Goal: Information Seeking & Learning: Find specific fact

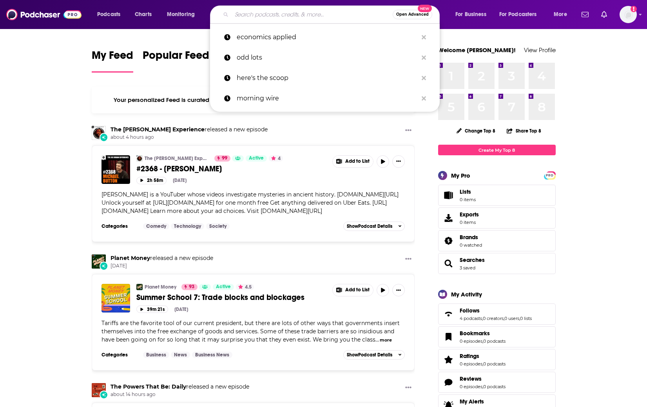
click at [271, 10] on input "Search podcasts, credits, & more..." at bounding box center [312, 14] width 161 height 13
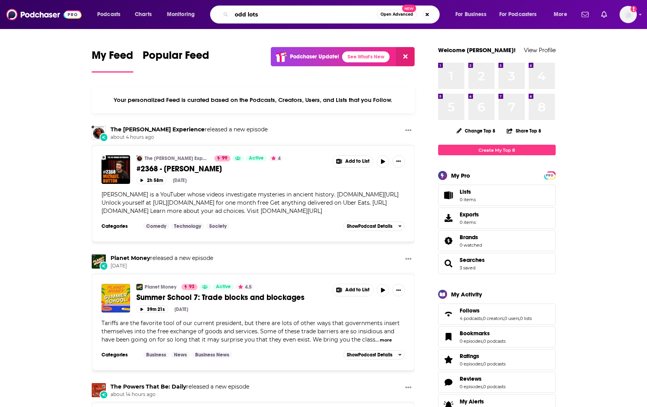
type input "odd lots"
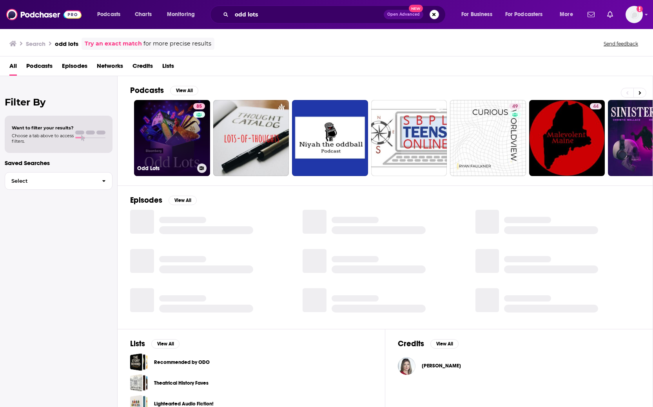
click at [169, 133] on link "85 Odd Lots" at bounding box center [172, 138] width 76 height 76
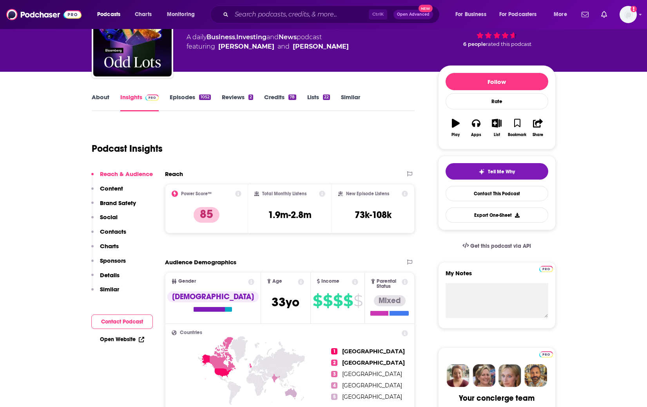
scroll to position [78, 0]
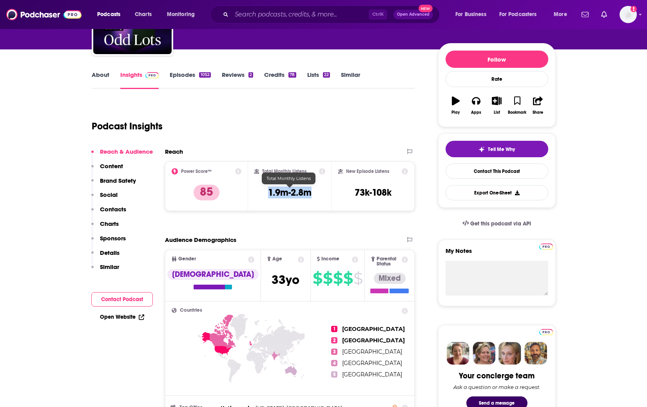
drag, startPoint x: 267, startPoint y: 193, endPoint x: 310, endPoint y: 192, distance: 42.3
click at [310, 192] on div "Total Monthly Listens 1.9m-2.8m" at bounding box center [289, 186] width 71 height 36
copy h3 "1.9m-2.8m"
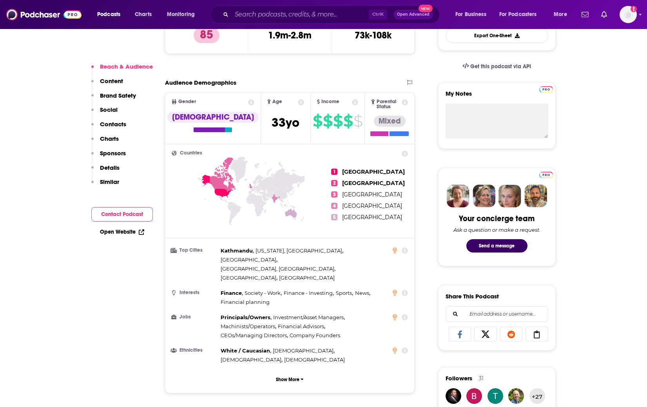
scroll to position [235, 0]
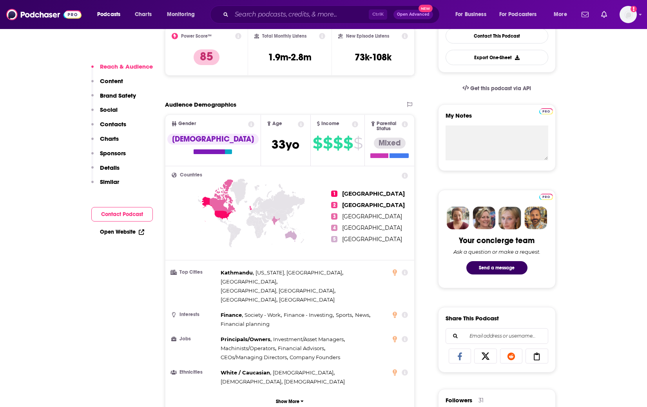
scroll to position [196, 0]
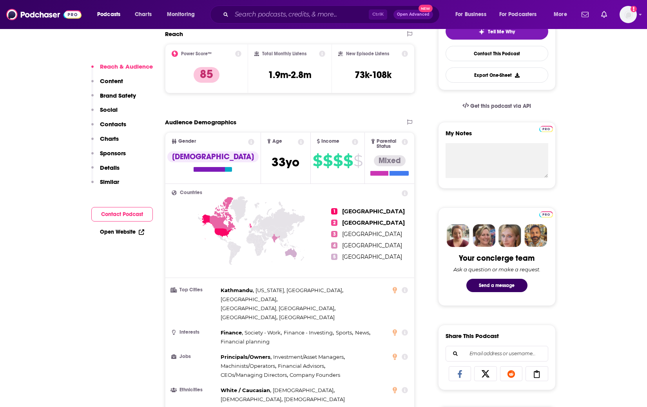
click at [109, 83] on p "Content" at bounding box center [111, 80] width 23 height 7
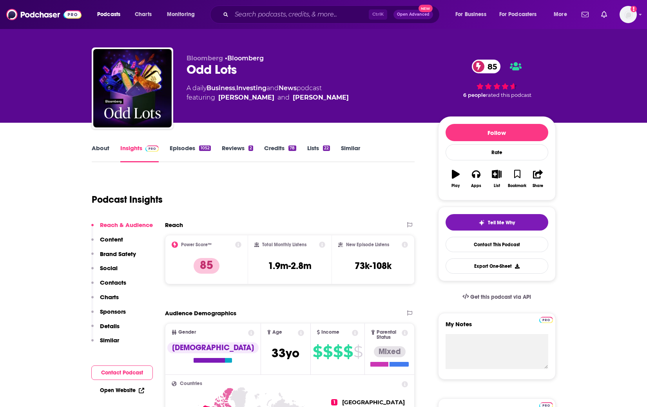
scroll to position [0, 0]
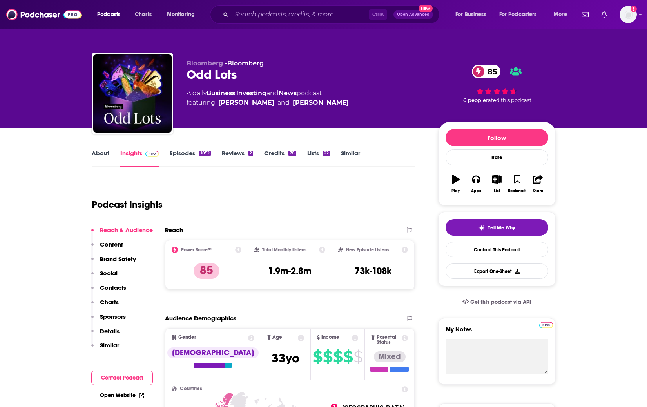
click at [187, 152] on link "Episodes 1052" at bounding box center [190, 158] width 41 height 18
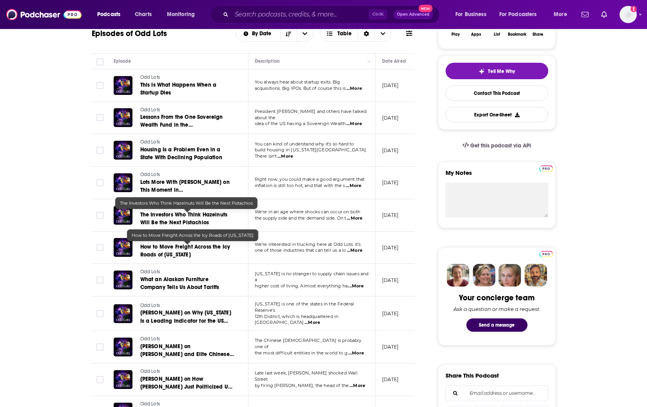
scroll to position [157, 0]
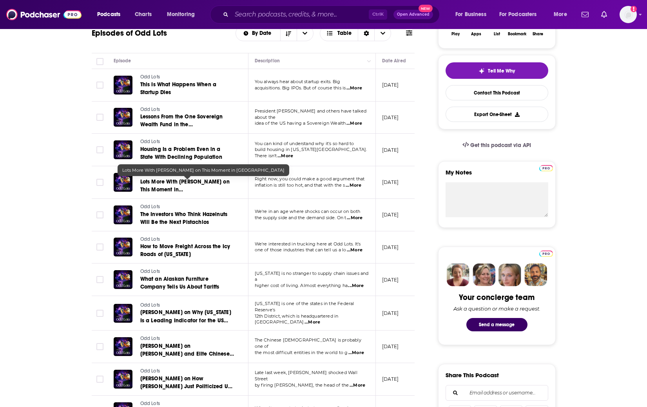
click at [179, 185] on span "Lots More With [PERSON_NAME] on This Moment in [GEOGRAPHIC_DATA]" at bounding box center [184, 189] width 89 height 22
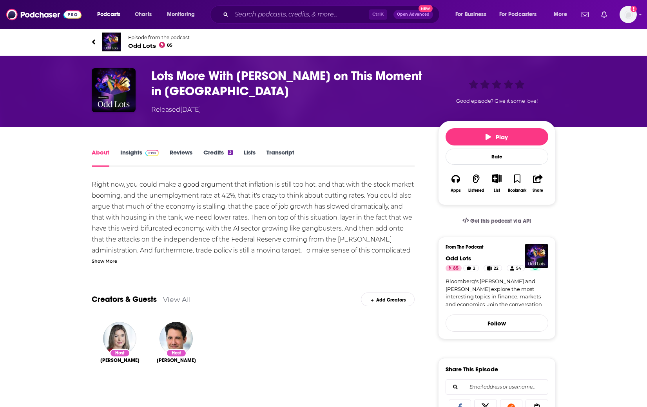
click at [115, 390] on div "Host [PERSON_NAME]" at bounding box center [120, 357] width 44 height 71
click at [279, 153] on link "Transcript" at bounding box center [281, 158] width 28 height 18
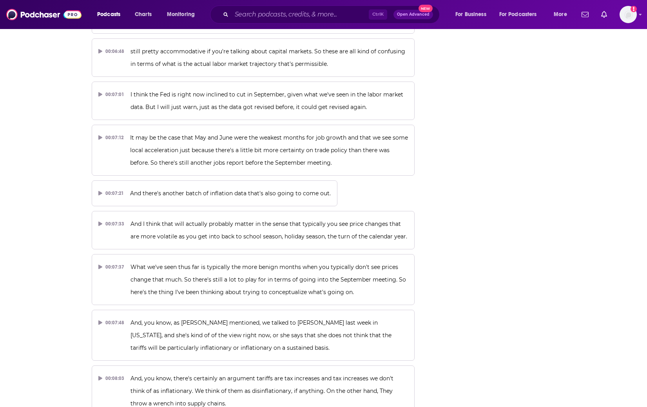
scroll to position [1909, 0]
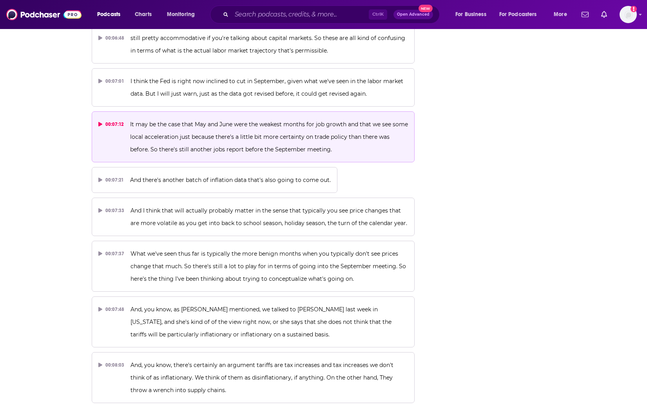
drag, startPoint x: 128, startPoint y: 56, endPoint x: 230, endPoint y: 98, distance: 109.7
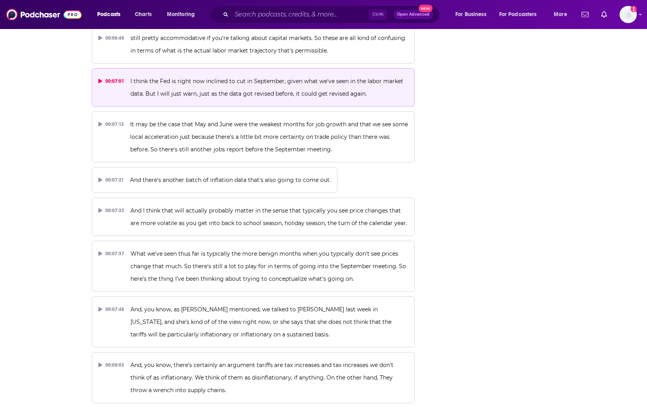
drag, startPoint x: 128, startPoint y: 55, endPoint x: 280, endPoint y: 62, distance: 152.3
click at [275, 68] on button "00:07:01 I think the Fed is right now inclined to cut in September, given what …" at bounding box center [253, 87] width 323 height 38
drag, startPoint x: 354, startPoint y: 69, endPoint x: 235, endPoint y: 62, distance: 119.0
click at [235, 75] on p "I think the Fed is right now inclined to cut in September, given what we've see…" at bounding box center [270, 87] width 278 height 25
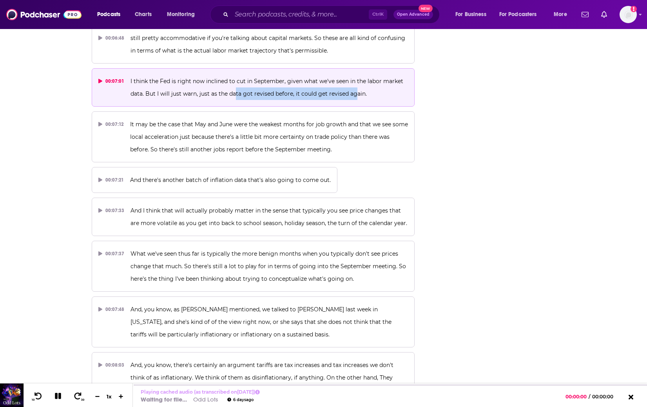
drag, startPoint x: 235, startPoint y: 62, endPoint x: 333, endPoint y: 68, distance: 98.6
click at [333, 78] on span "I think the Fed is right now inclined to cut in September, given what we've see…" at bounding box center [268, 88] width 274 height 20
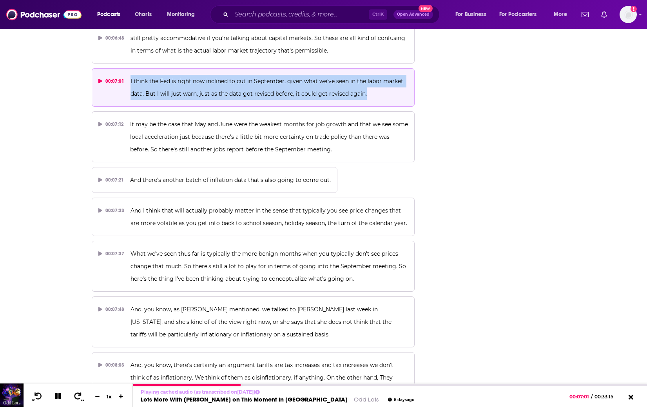
drag, startPoint x: 370, startPoint y: 68, endPoint x: 127, endPoint y: 50, distance: 243.4
click at [127, 68] on button "00:07:01 I think the Fed is right now inclined to cut in September, given what …" at bounding box center [253, 87] width 323 height 38
copy span "I think the Fed is right now inclined to cut in September, given what we've see…"
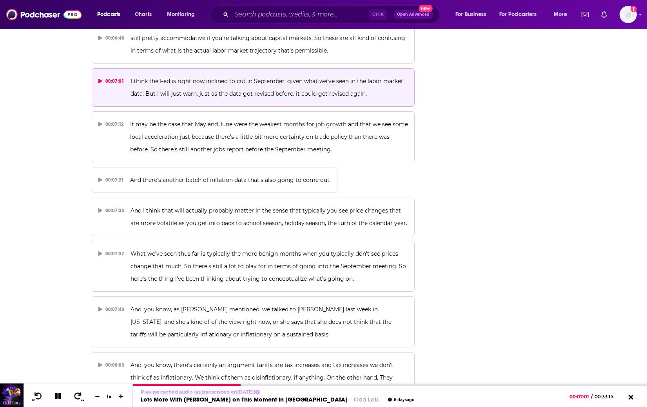
click at [100, 79] on icon at bounding box center [100, 81] width 4 height 5
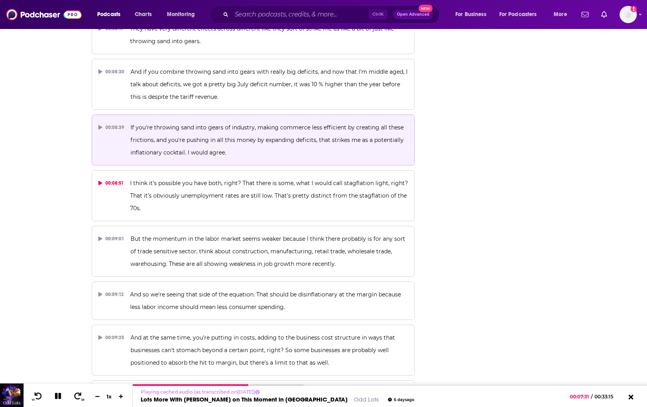
scroll to position [2340, 0]
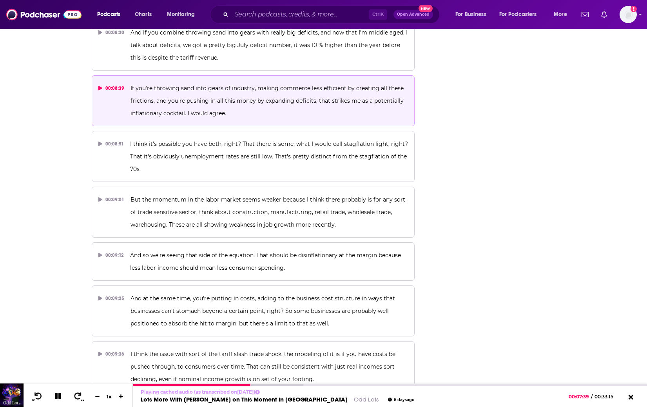
click at [100, 86] on icon at bounding box center [100, 88] width 4 height 5
drag, startPoint x: 129, startPoint y: 61, endPoint x: 221, endPoint y: 84, distance: 94.1
click at [221, 84] on button "00:08:39 If you're throwing sand into gears of industry, making commerce less e…" at bounding box center [253, 100] width 323 height 51
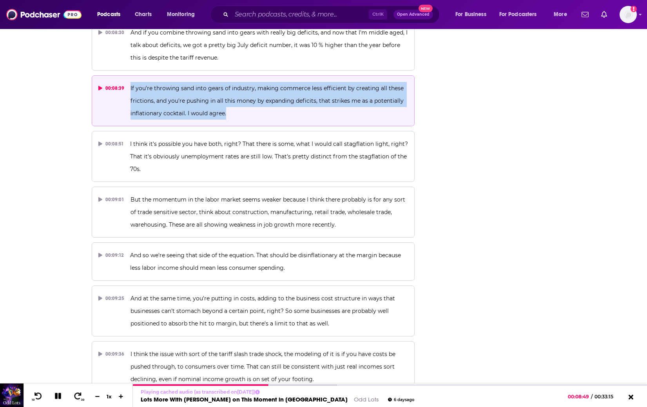
drag, startPoint x: 231, startPoint y: 89, endPoint x: 129, endPoint y: 62, distance: 105.0
click at [129, 75] on button "00:08:39 If you're throwing sand into gears of industry, making commerce less e…" at bounding box center [253, 100] width 323 height 51
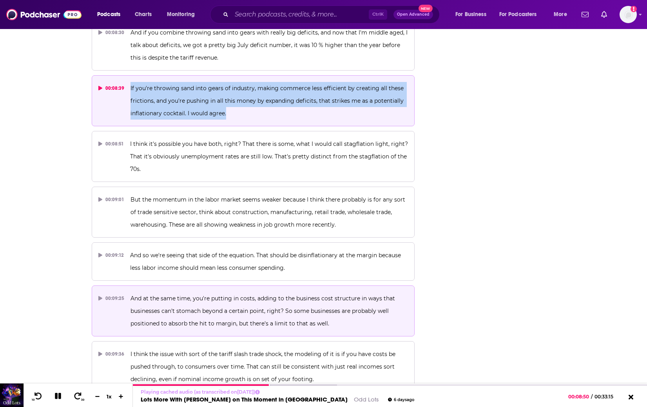
copy span "If you're throwing sand into gears of industry, making commerce less efficient …"
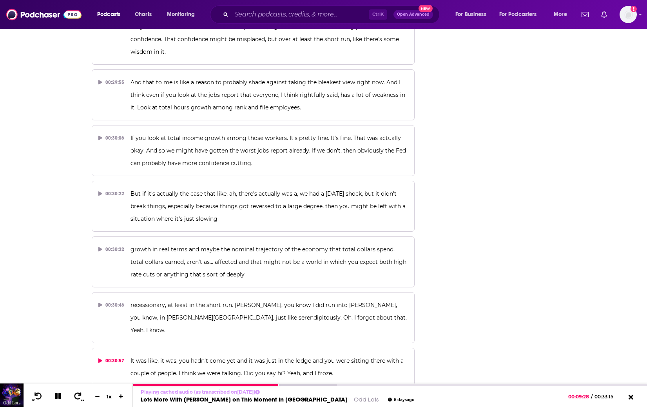
scroll to position [7634, 0]
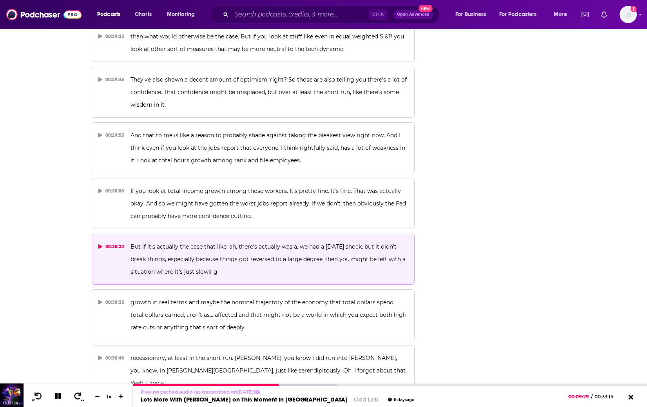
click at [98, 244] on icon at bounding box center [100, 246] width 4 height 5
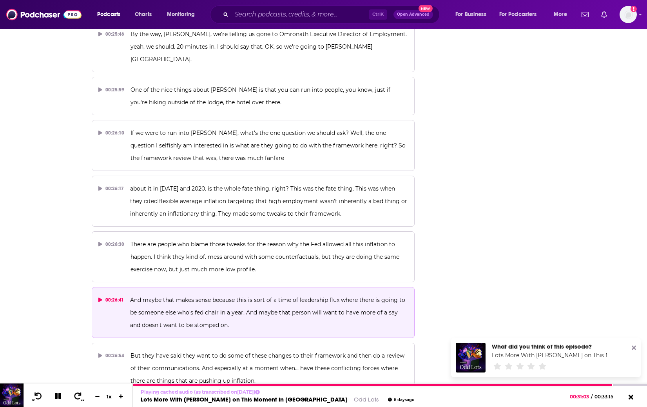
scroll to position [6614, 0]
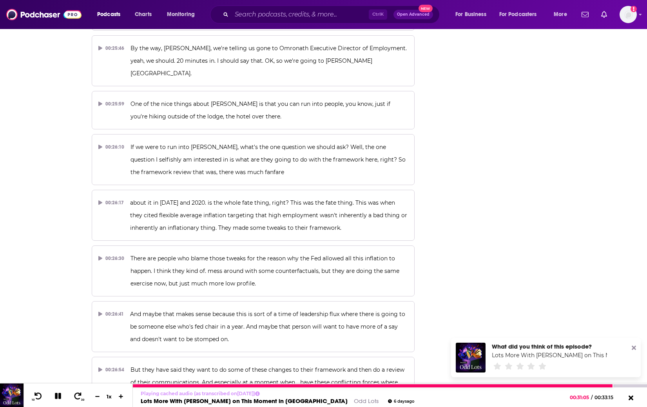
click at [57, 393] on icon at bounding box center [58, 396] width 6 height 6
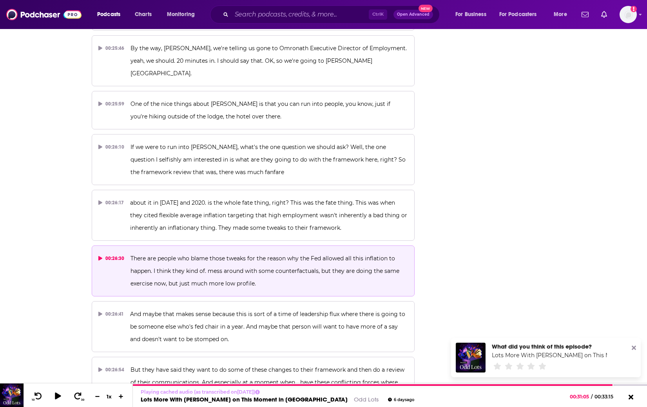
click at [104, 252] on div "00:26:30" at bounding box center [111, 258] width 26 height 13
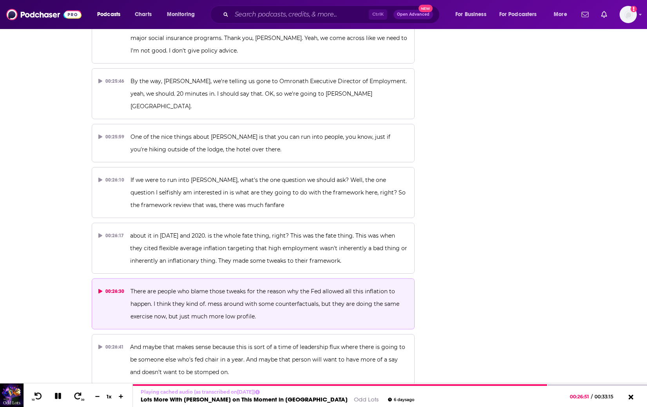
scroll to position [5105, 0]
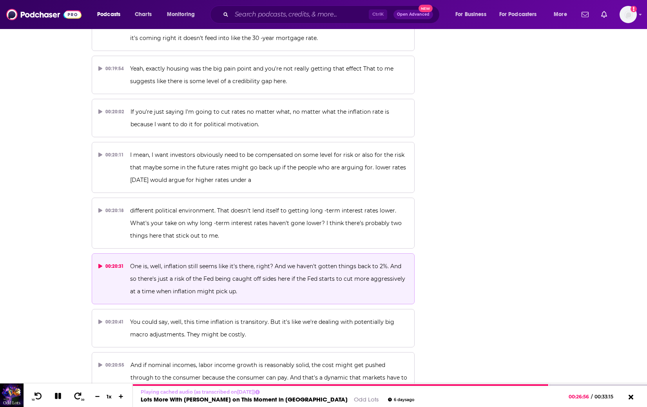
click at [99, 264] on icon at bounding box center [100, 266] width 4 height 5
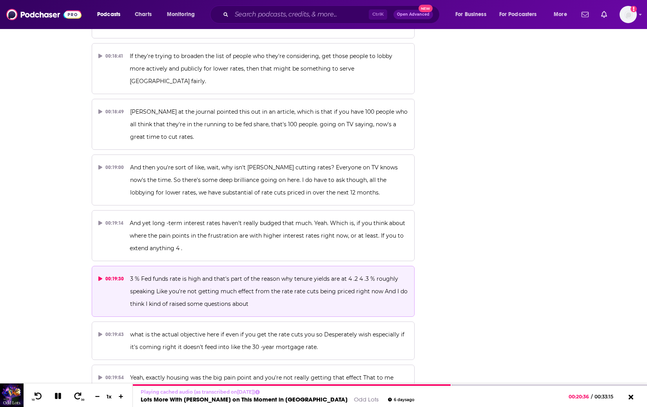
click at [100, 276] on icon at bounding box center [100, 278] width 4 height 5
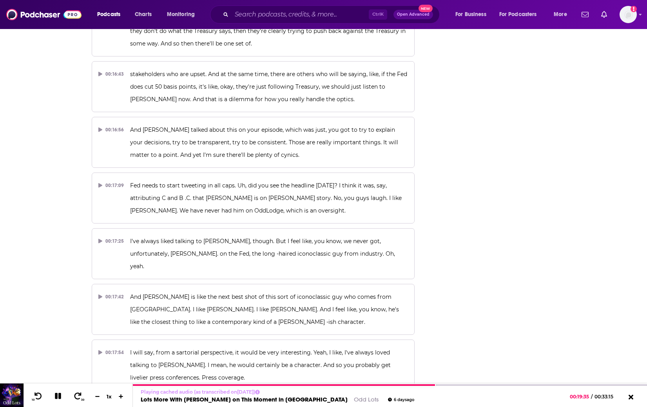
scroll to position [4641, 0]
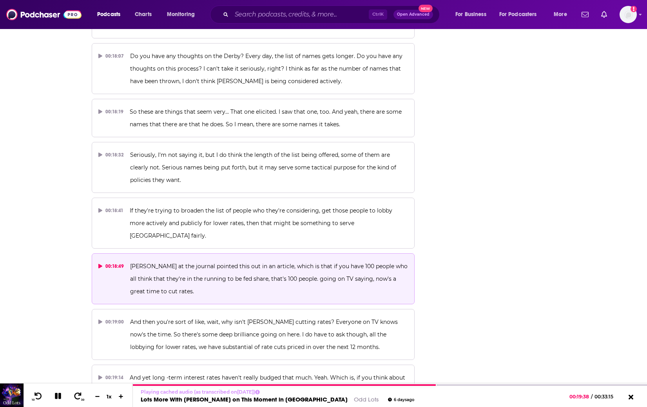
click at [99, 264] on icon at bounding box center [100, 266] width 4 height 5
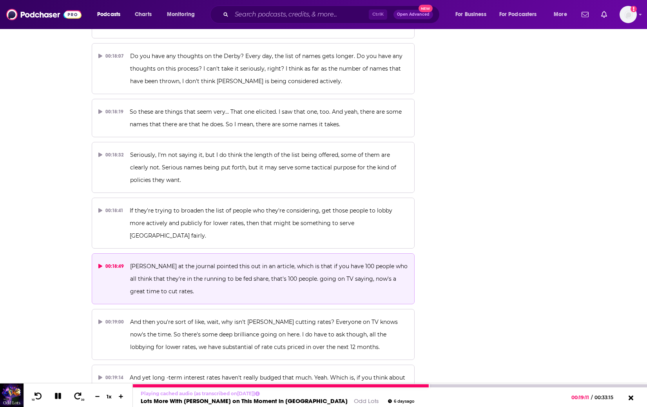
click at [56, 394] on icon at bounding box center [58, 396] width 6 height 6
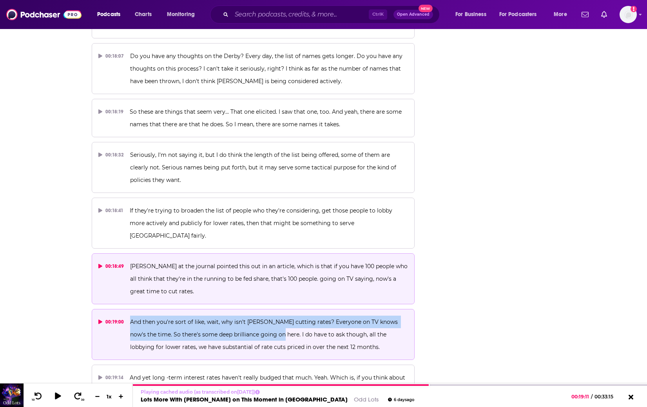
drag, startPoint x: 273, startPoint y: 258, endPoint x: 129, endPoint y: 247, distance: 144.4
click at [130, 318] on span "And then you're sort of like, wait, why isn't [PERSON_NAME] cutting rates? Ever…" at bounding box center [264, 334] width 269 height 32
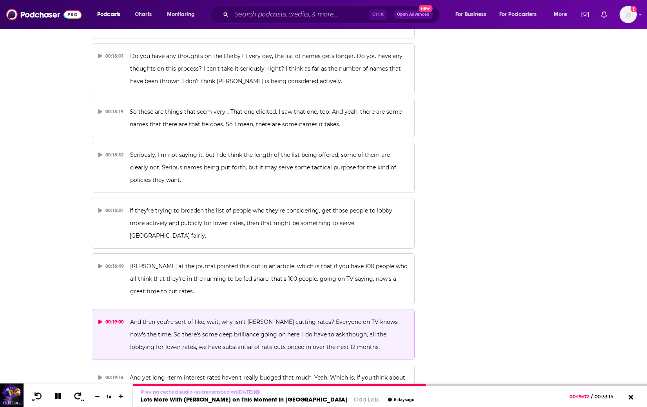
scroll to position [4289, 0]
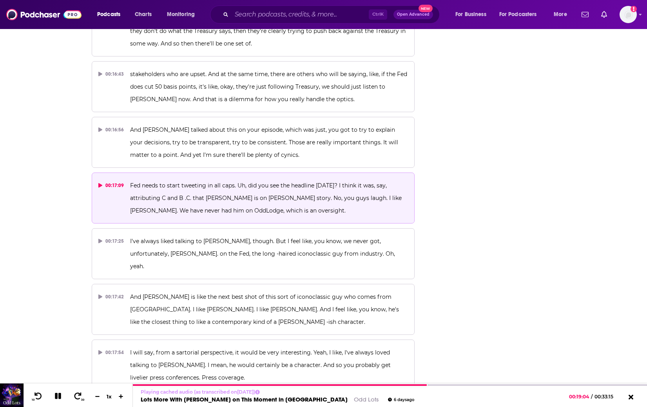
click at [99, 183] on icon at bounding box center [100, 185] width 4 height 5
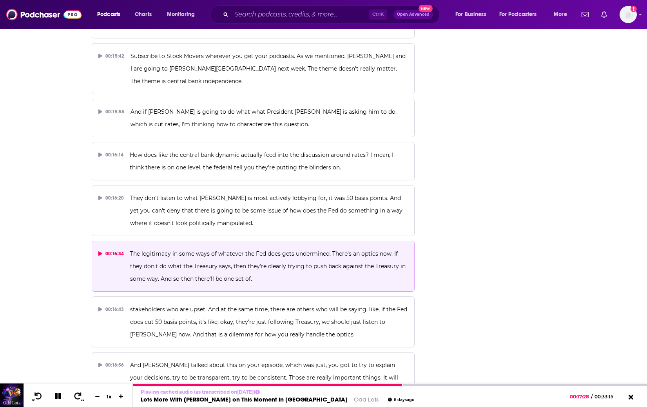
click at [100, 251] on icon at bounding box center [100, 253] width 4 height 5
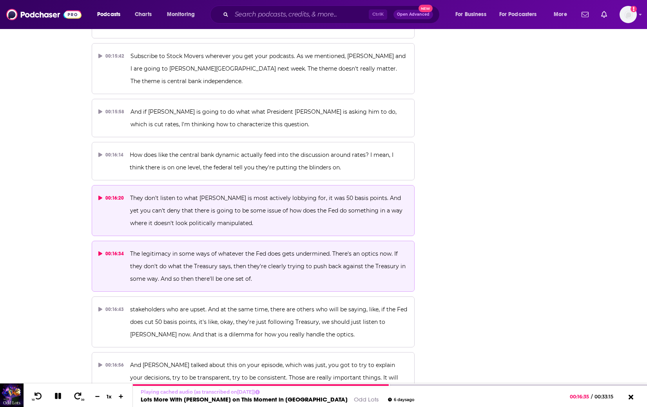
click at [100, 196] on icon at bounding box center [100, 198] width 4 height 5
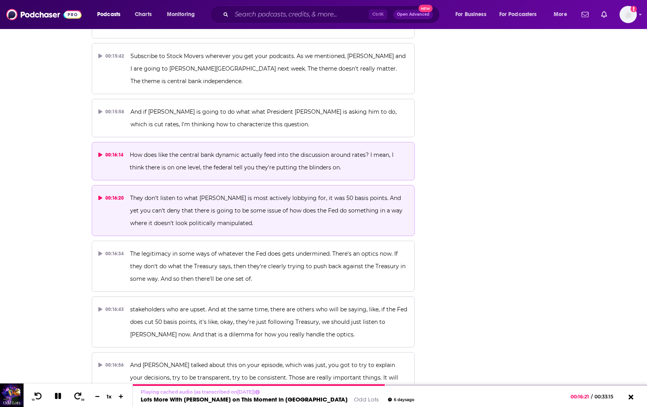
click at [98, 153] on icon at bounding box center [100, 155] width 4 height 5
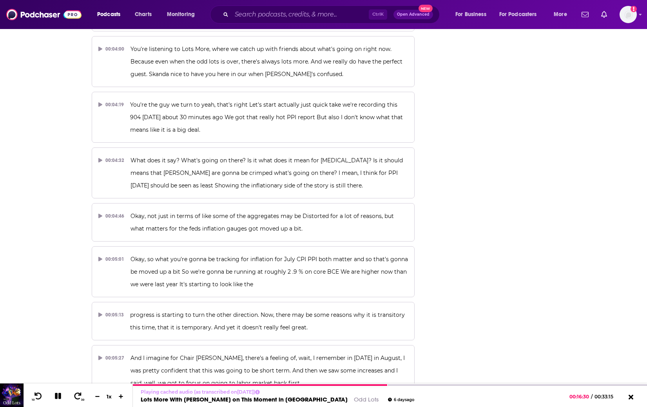
scroll to position [872, 0]
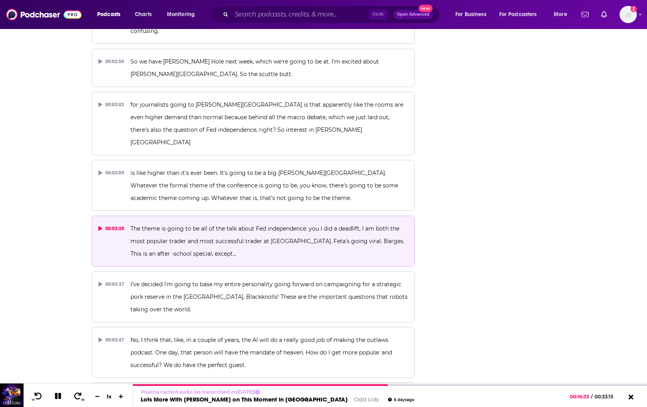
click at [100, 226] on icon at bounding box center [100, 228] width 4 height 5
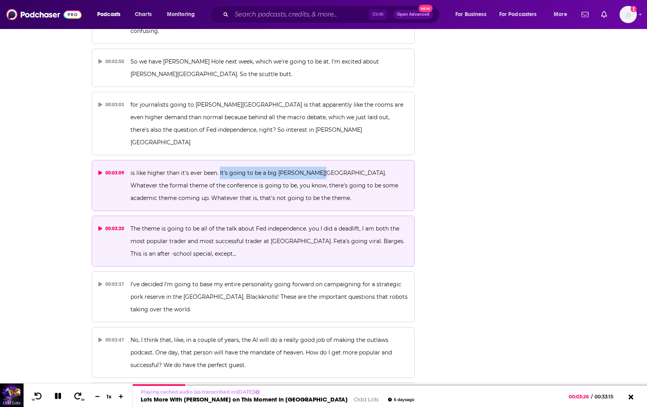
drag, startPoint x: 219, startPoint y: 147, endPoint x: 316, endPoint y: 143, distance: 97.3
click at [316, 167] on p "is like higher than it's ever been. It's going to be a big [PERSON_NAME][GEOGRA…" at bounding box center [270, 186] width 278 height 38
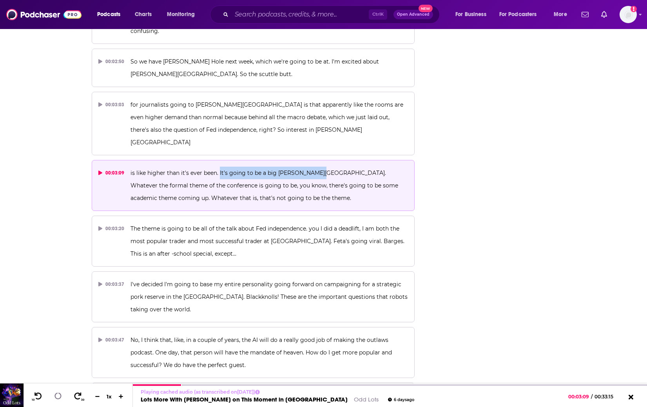
drag, startPoint x: 316, startPoint y: 143, endPoint x: 305, endPoint y: 147, distance: 12.0
copy span "It's going to be a big [PERSON_NAME] Hole."
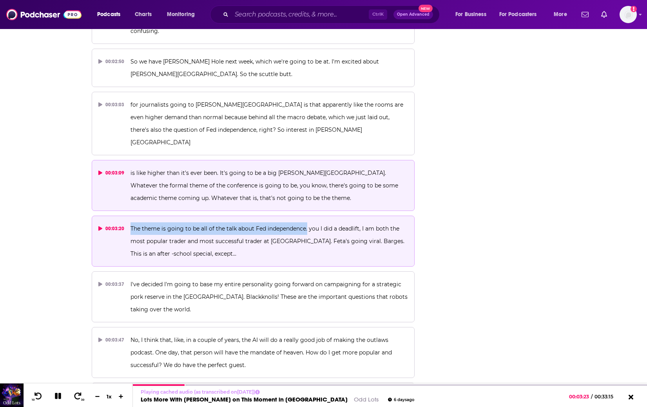
drag, startPoint x: 131, startPoint y: 201, endPoint x: 307, endPoint y: 201, distance: 176.8
click at [307, 225] on span "The theme is going to be all of the talk about Fed independence. you I did a de…" at bounding box center [269, 241] width 276 height 32
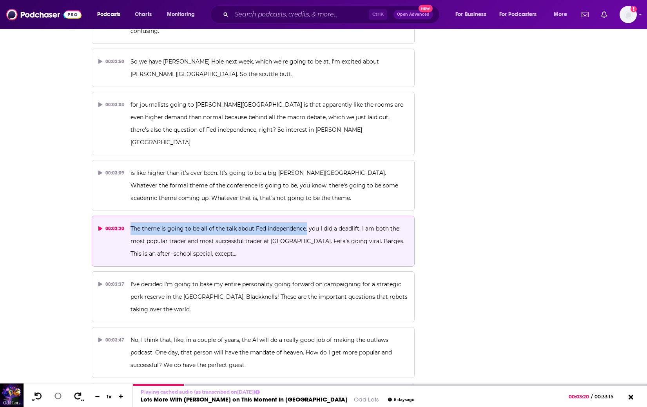
copy span "The theme is going to be all of the talk about Fed independence."
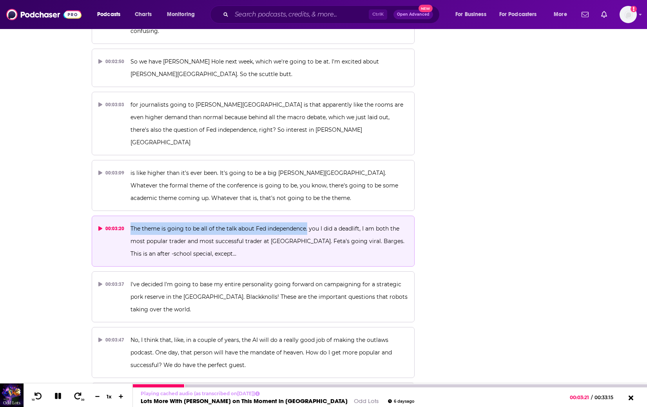
click at [59, 392] on button at bounding box center [58, 397] width 14 height 10
